Goal: Task Accomplishment & Management: Manage account settings

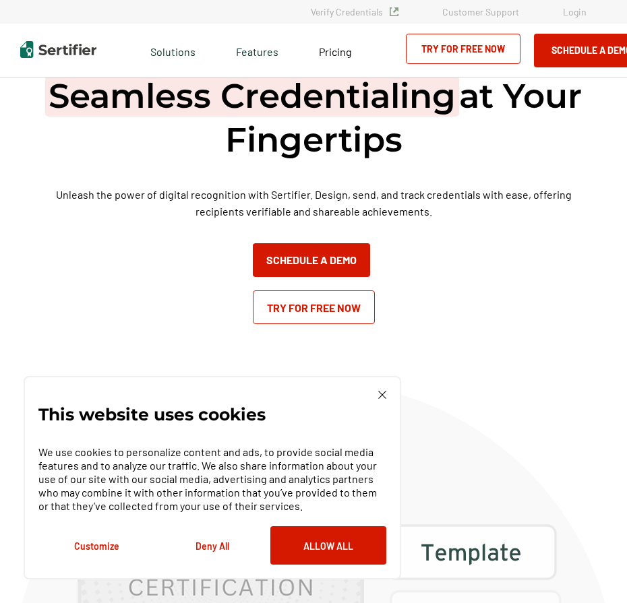
click at [574, 11] on link "Login" at bounding box center [575, 11] width 24 height 11
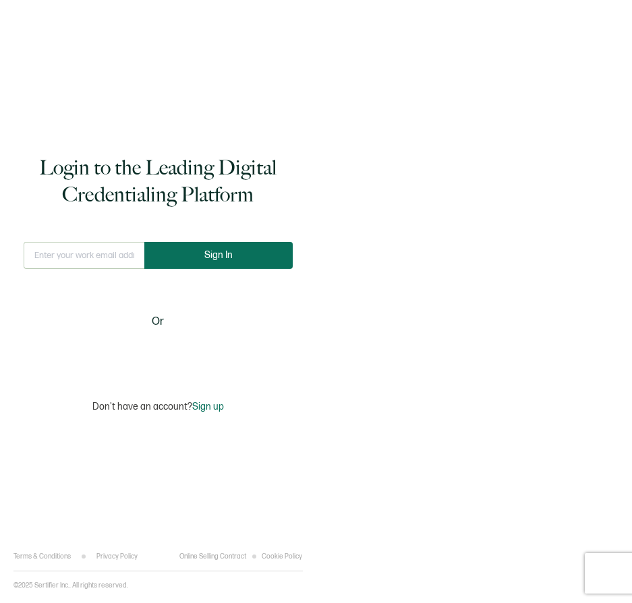
click at [218, 255] on span "Sign In" at bounding box center [218, 255] width 28 height 10
